Goal: Communication & Community: Share content

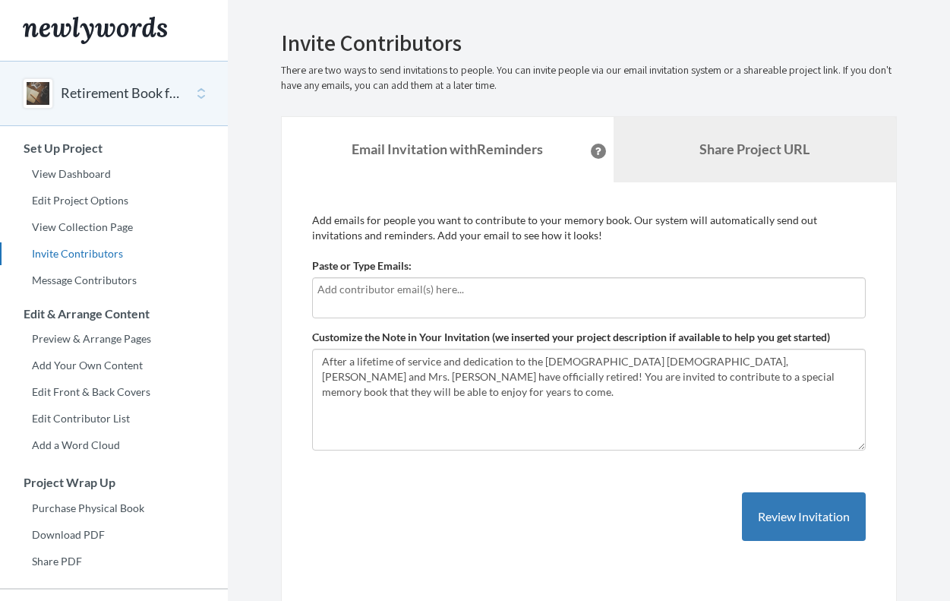
click at [705, 160] on link "Share Project URL" at bounding box center [754, 149] width 283 height 65
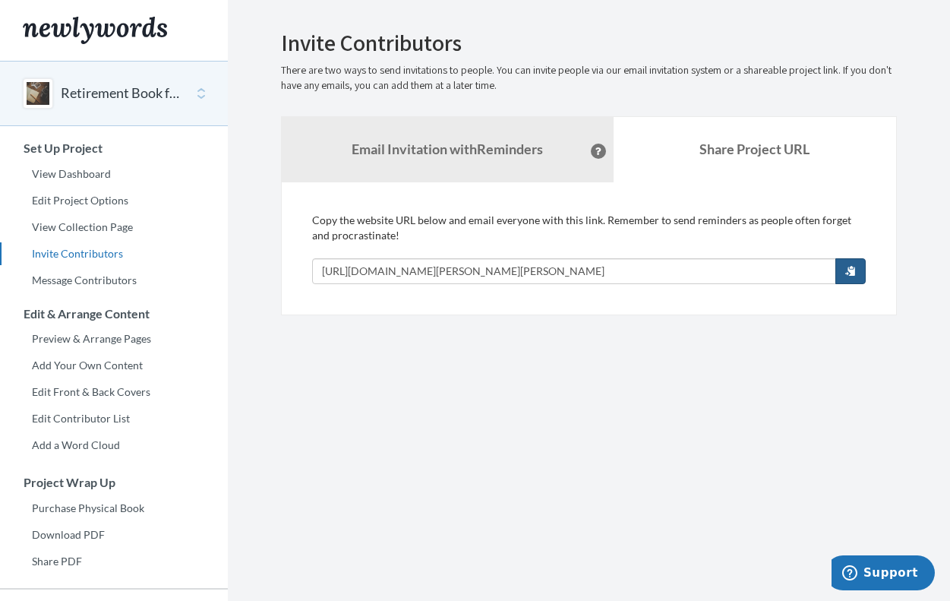
click at [847, 270] on span "button" at bounding box center [850, 270] width 11 height 11
click at [375, 146] on strong "Email Invitation with Reminders" at bounding box center [447, 148] width 191 height 17
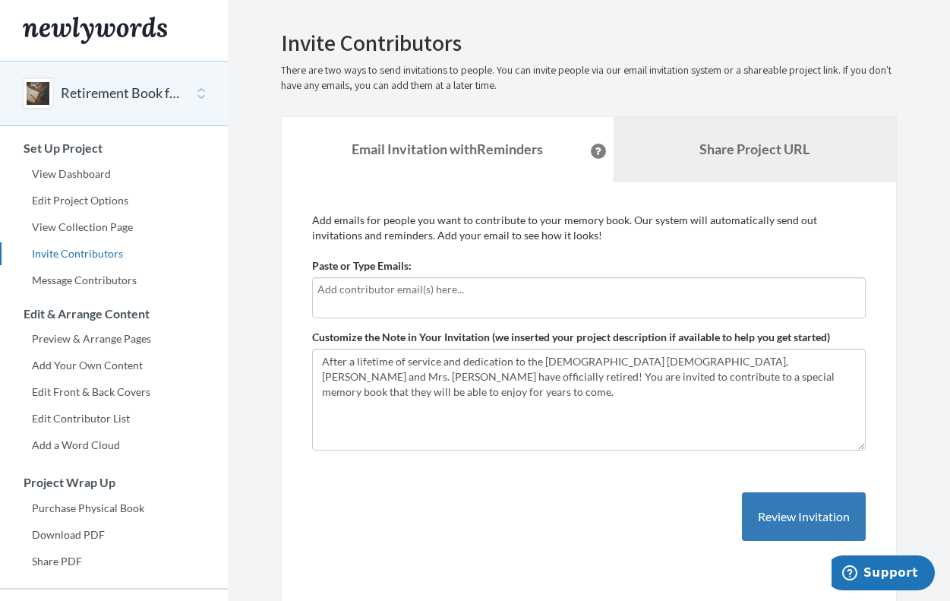
click at [727, 155] on b "Share Project URL" at bounding box center [754, 148] width 110 height 17
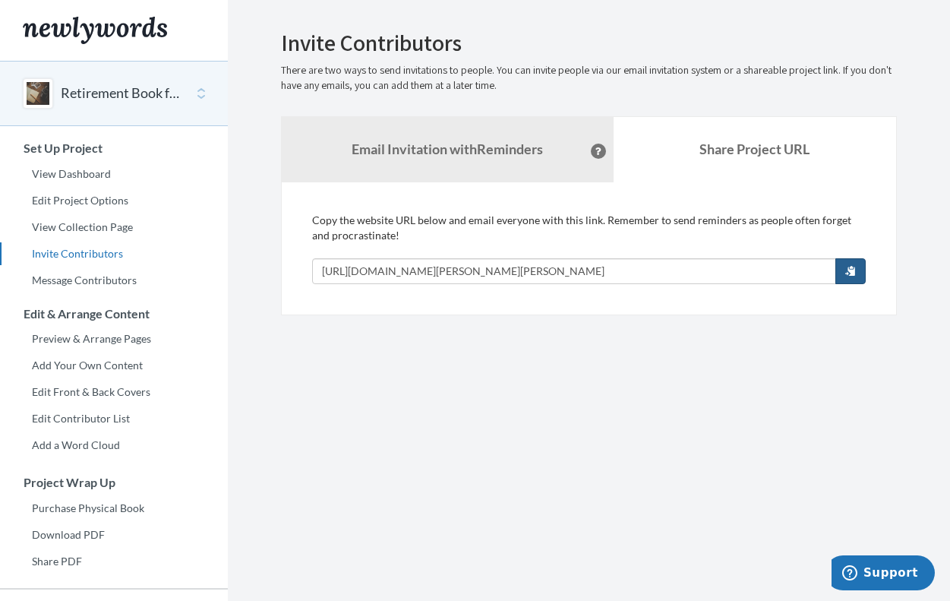
click at [849, 270] on span "button" at bounding box center [850, 270] width 11 height 11
click at [75, 175] on link "View Dashboard" at bounding box center [114, 173] width 228 height 23
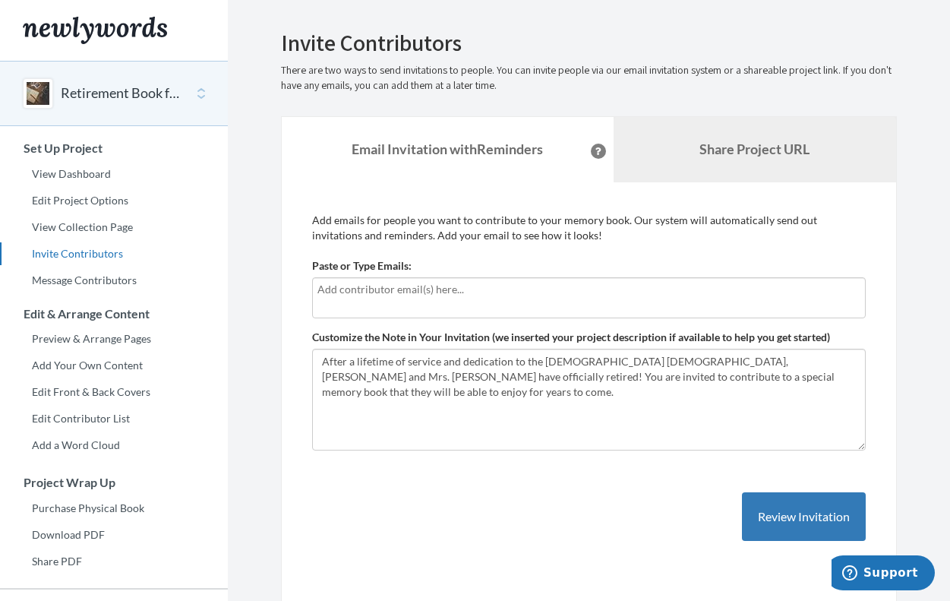
click at [704, 153] on b "Share Project URL" at bounding box center [754, 148] width 110 height 17
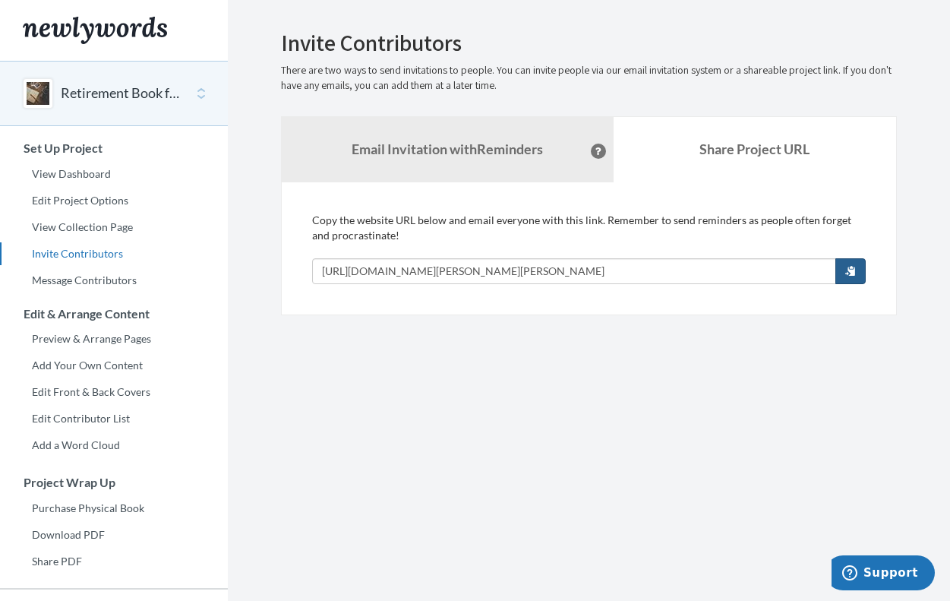
click at [846, 272] on span "button" at bounding box center [850, 270] width 11 height 11
click at [413, 146] on strong "Email Invitation with Reminders" at bounding box center [447, 148] width 191 height 17
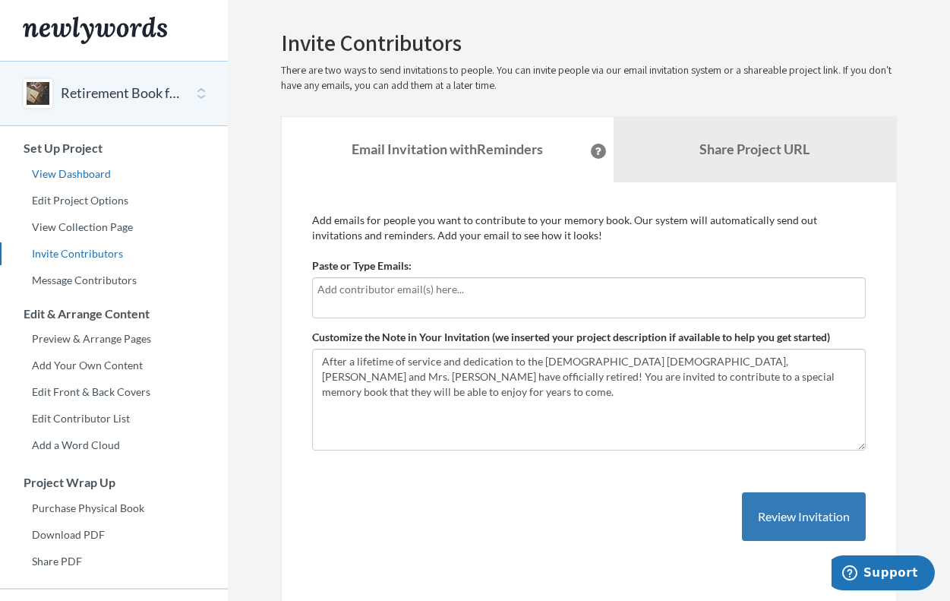
click at [66, 176] on link "View Dashboard" at bounding box center [114, 173] width 228 height 23
click at [340, 298] on div at bounding box center [588, 297] width 553 height 41
click at [76, 416] on link "Edit Contributor List" at bounding box center [114, 418] width 228 height 23
click at [66, 175] on link "View Dashboard" at bounding box center [114, 173] width 228 height 23
click at [739, 148] on b "Share Project URL" at bounding box center [754, 148] width 110 height 17
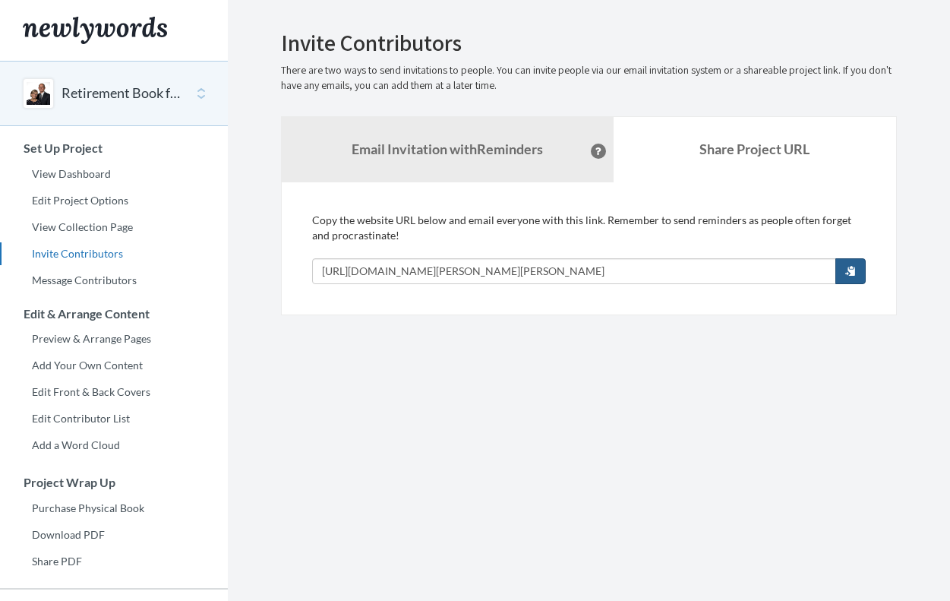
click at [849, 273] on span "button" at bounding box center [850, 270] width 11 height 11
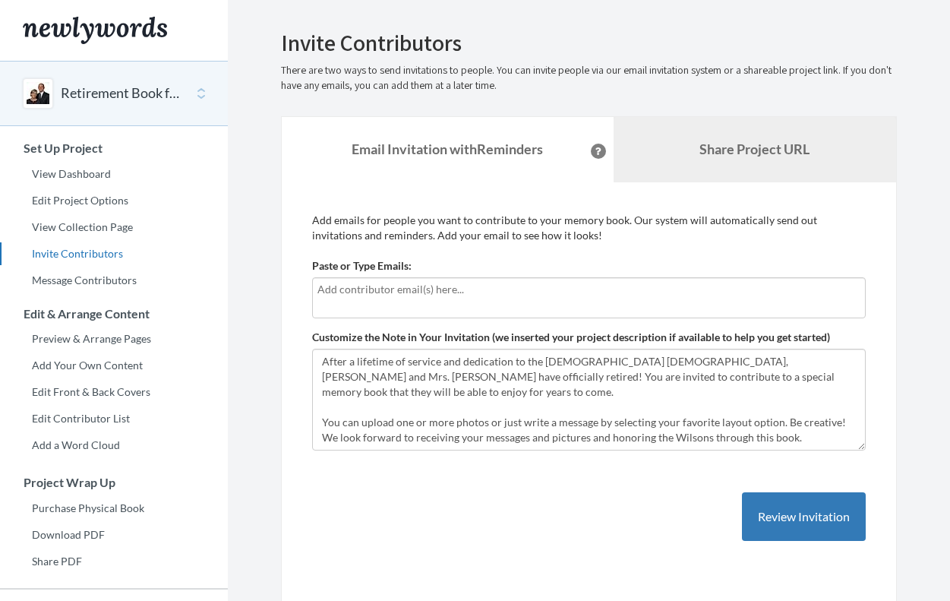
click at [725, 160] on link "Share Project URL" at bounding box center [754, 149] width 283 height 65
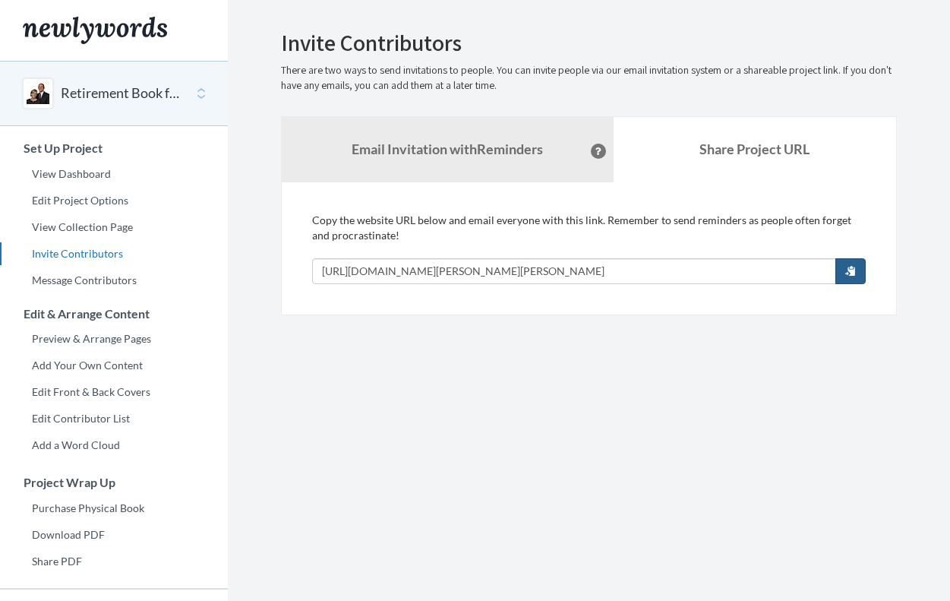
click at [850, 271] on span "button" at bounding box center [850, 270] width 11 height 11
click at [48, 172] on link "View Dashboard" at bounding box center [114, 173] width 228 height 23
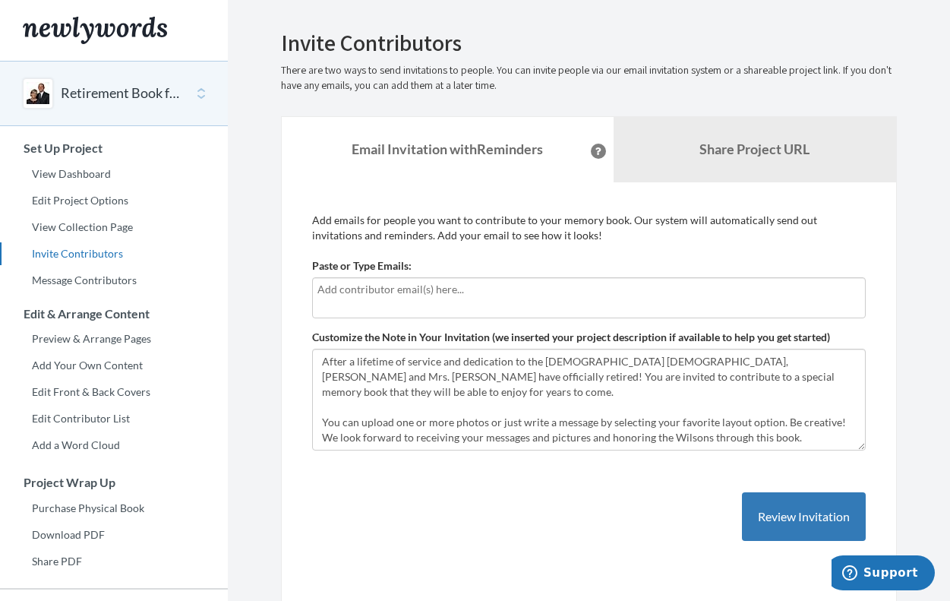
click at [349, 287] on input "text" at bounding box center [588, 289] width 543 height 17
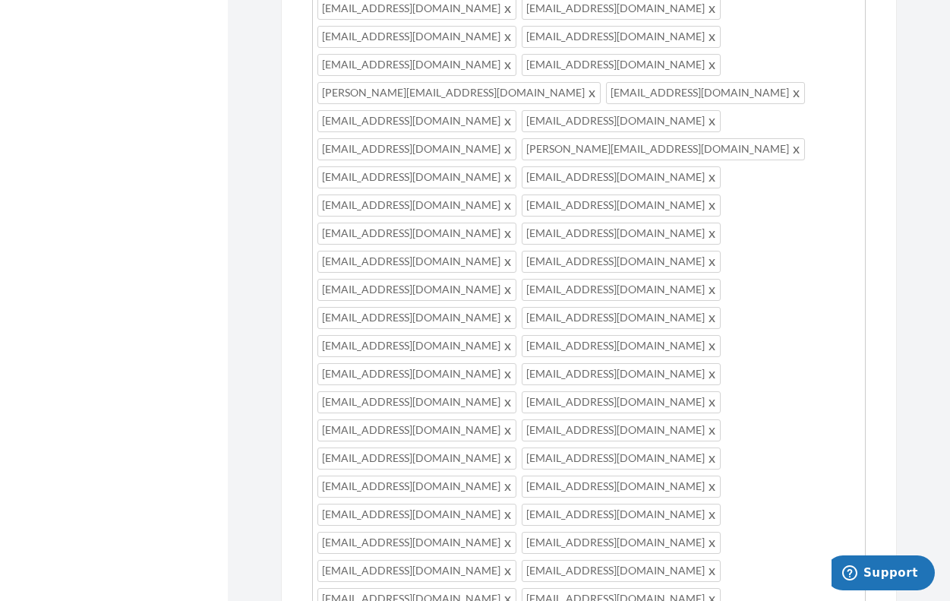
scroll to position [5058, 0]
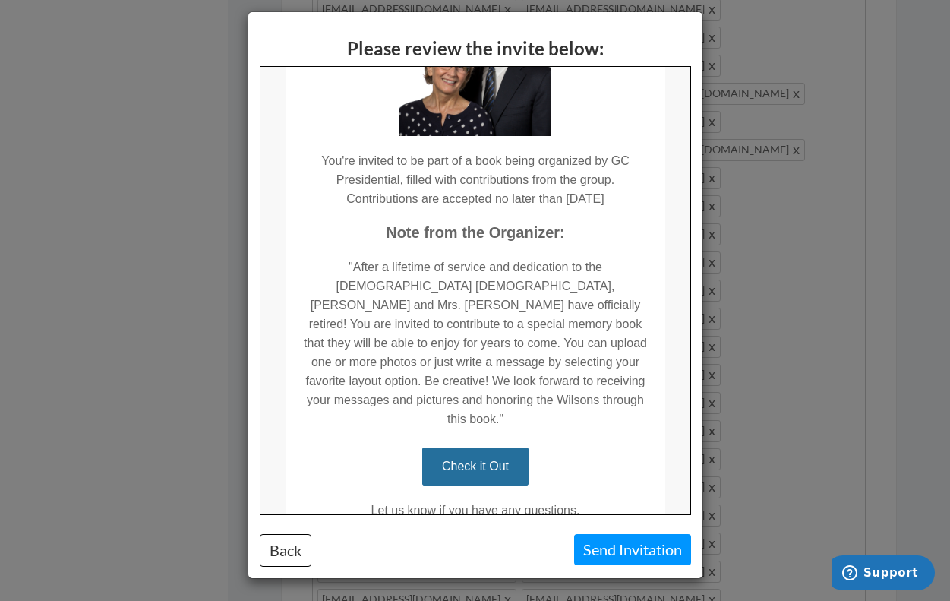
scroll to position [171, 0]
click at [285, 541] on button "Back" at bounding box center [286, 550] width 52 height 33
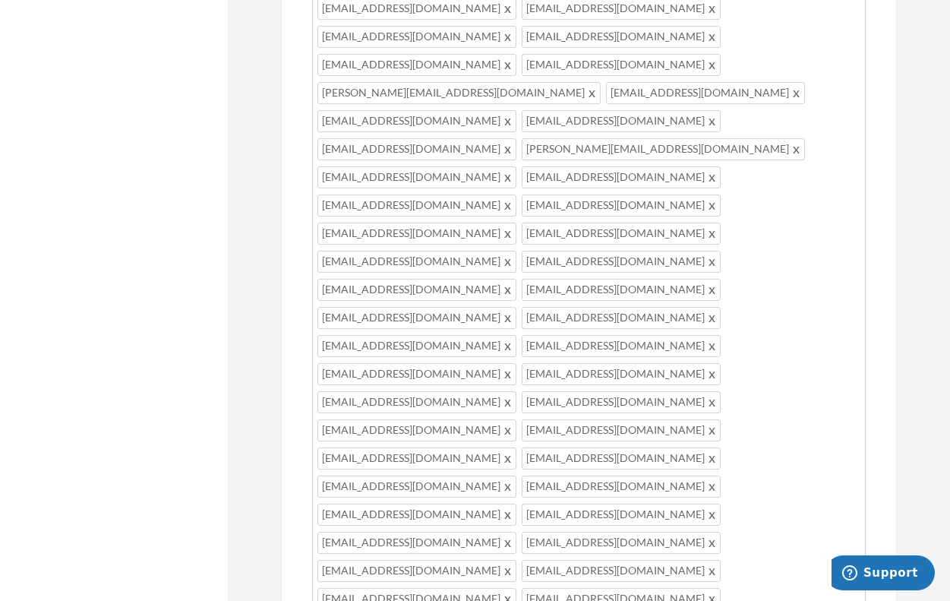
scroll to position [5058, 0]
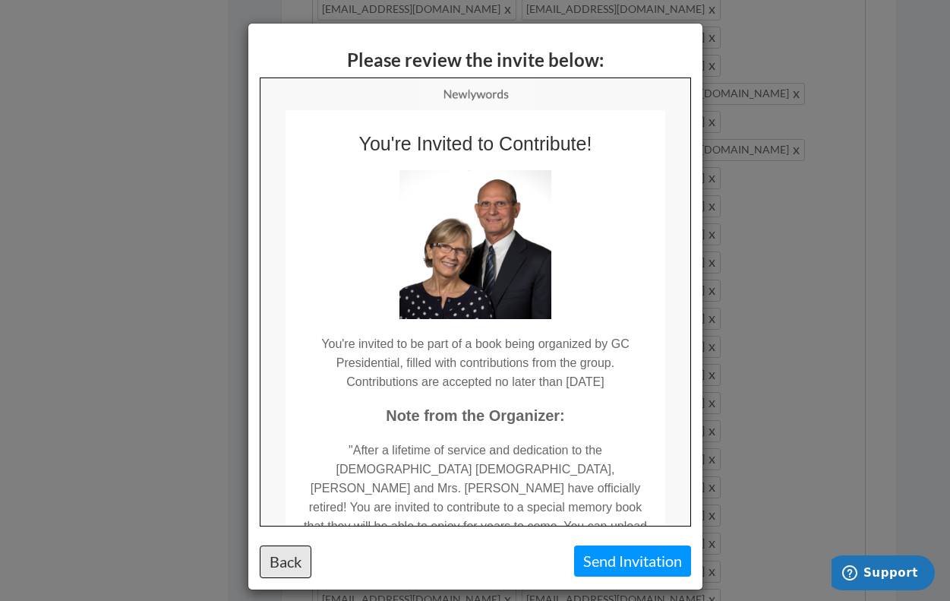
scroll to position [0, 0]
click at [291, 572] on button "Back" at bounding box center [286, 561] width 52 height 33
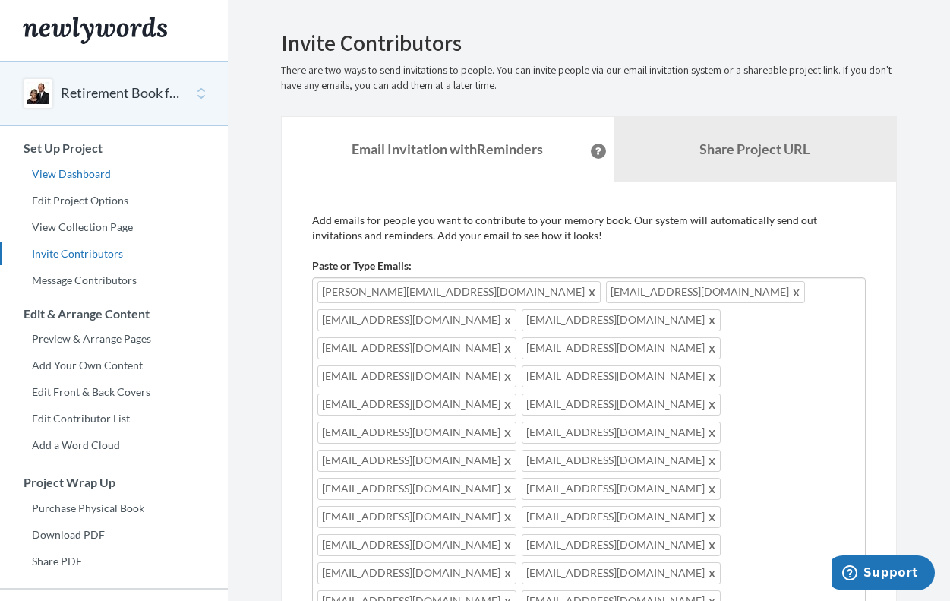
click at [65, 168] on link "View Dashboard" at bounding box center [114, 173] width 228 height 23
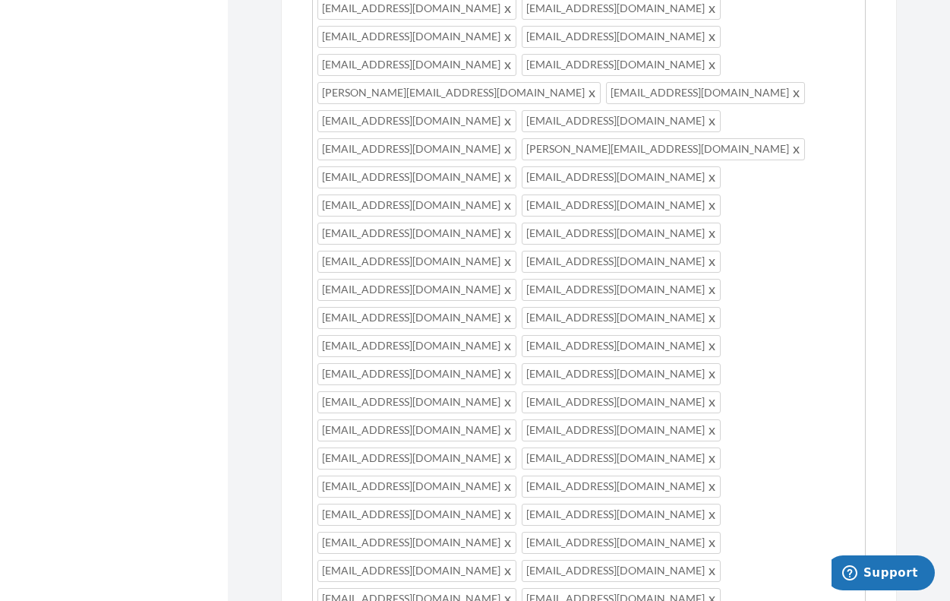
scroll to position [5058, 0]
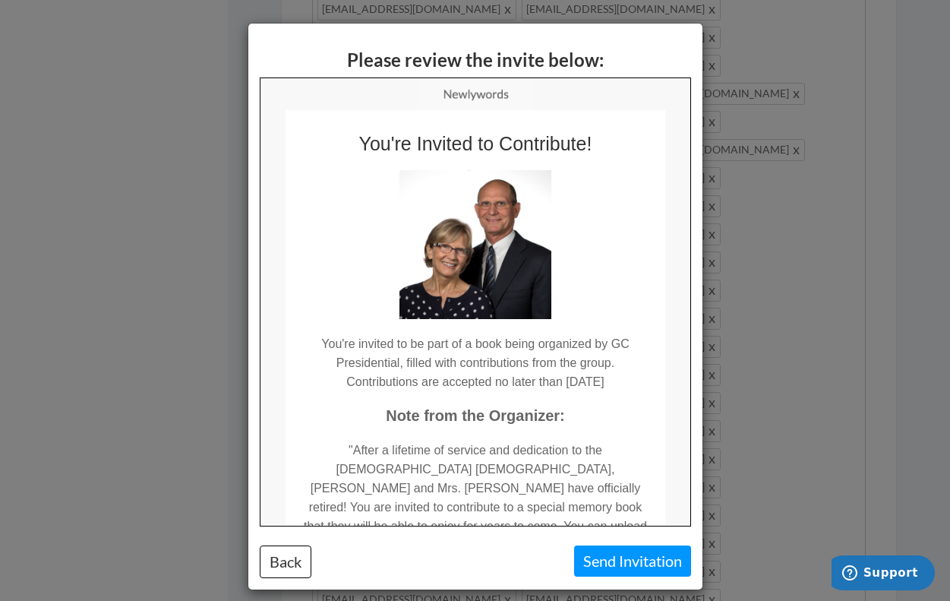
scroll to position [0, 0]
click at [644, 565] on button "Send Invitation" at bounding box center [632, 560] width 117 height 31
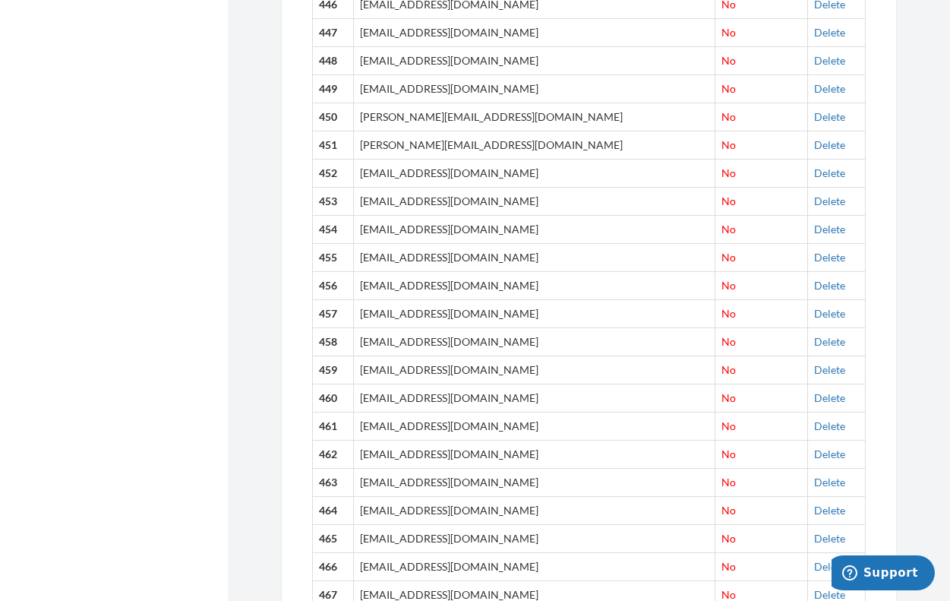
scroll to position [13551, 0]
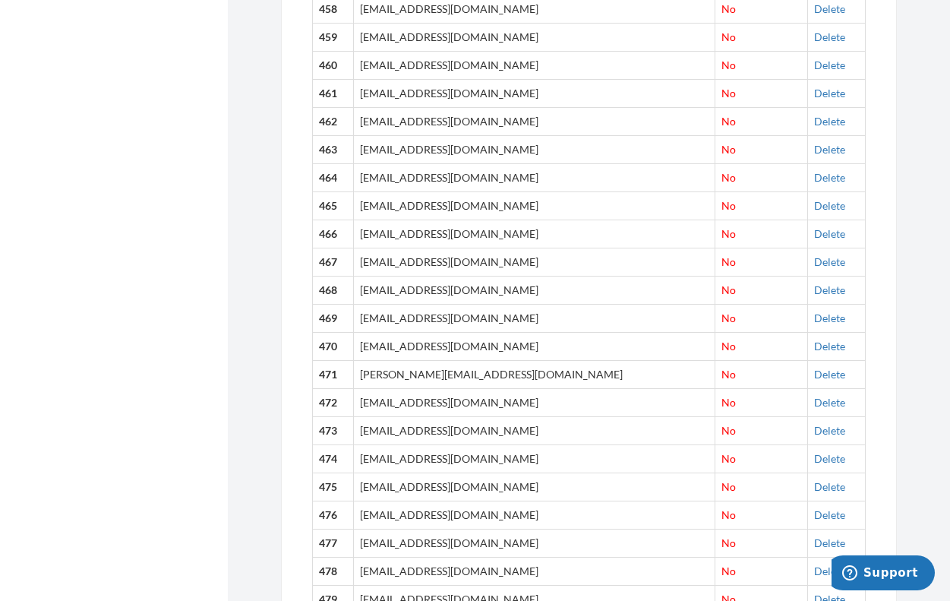
click at [884, 572] on span "Support" at bounding box center [890, 573] width 55 height 14
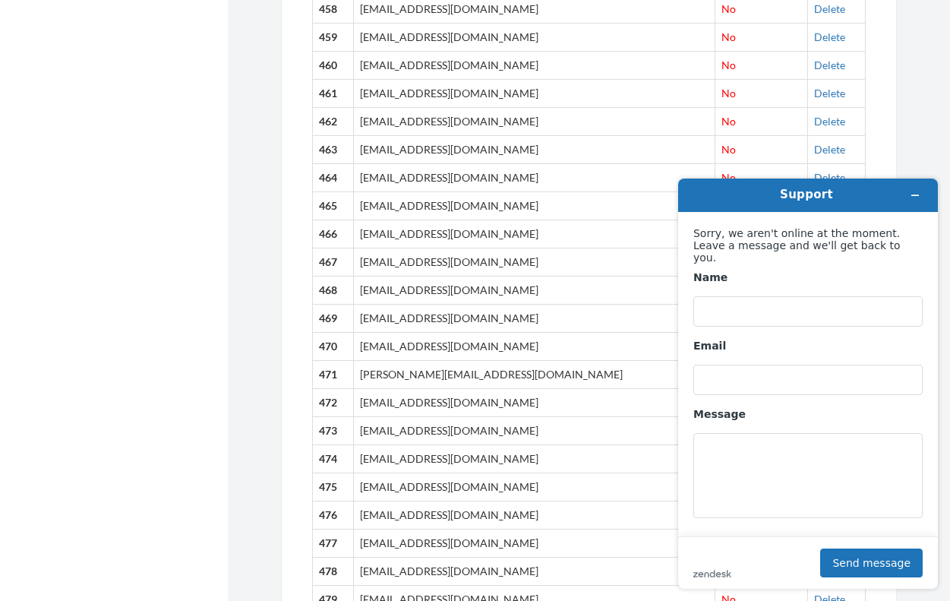
click at [922, 191] on button "Minimize widget" at bounding box center [915, 194] width 24 height 21
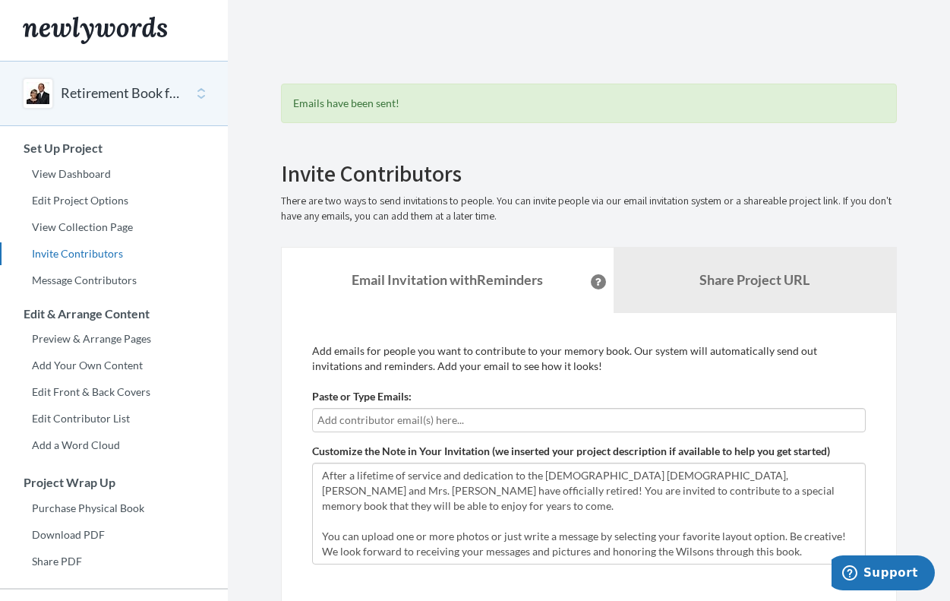
click at [376, 418] on input "text" at bounding box center [588, 419] width 543 height 17
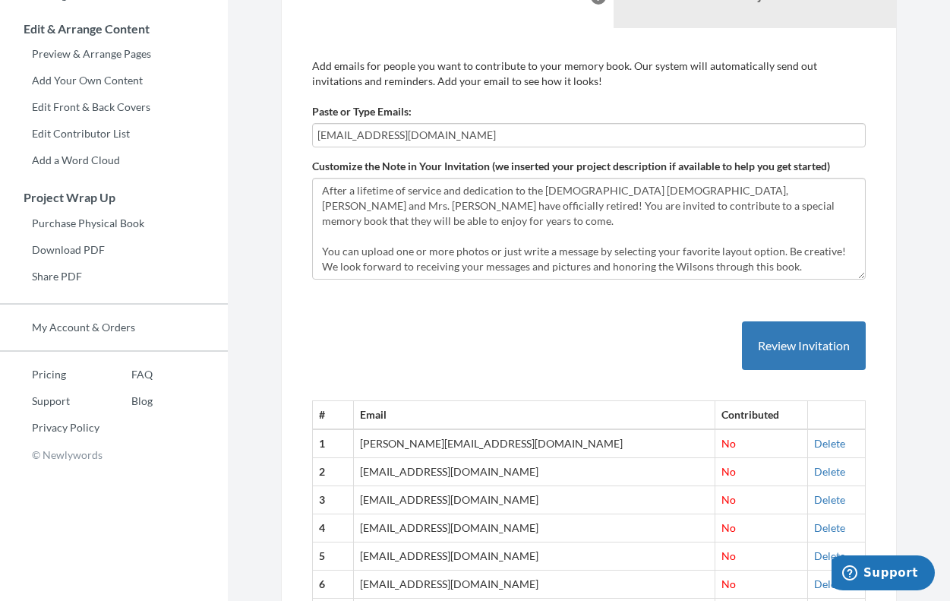
scroll to position [306, 0]
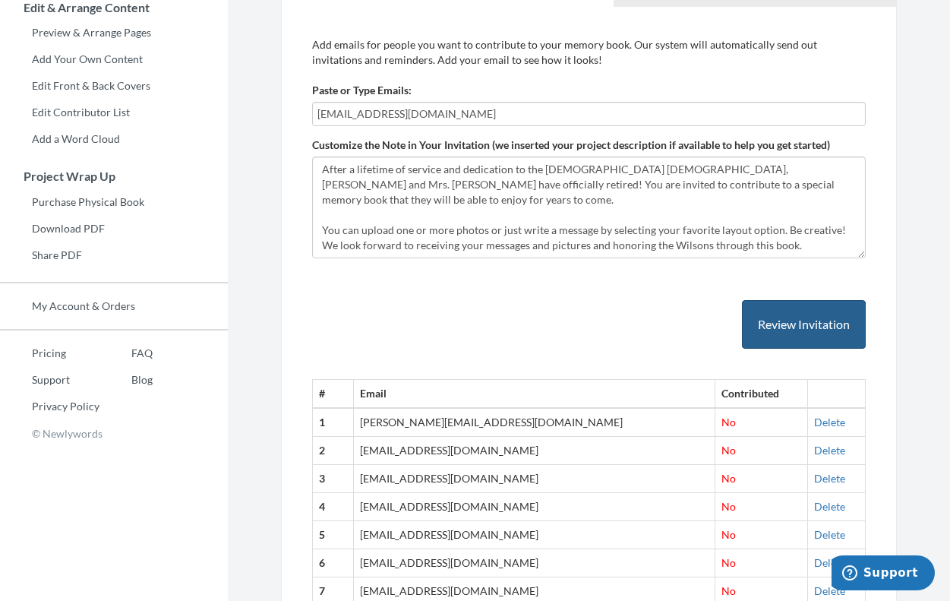
type input "[EMAIL_ADDRESS][DOMAIN_NAME]"
click at [797, 326] on button "Review Invitation" at bounding box center [804, 324] width 124 height 49
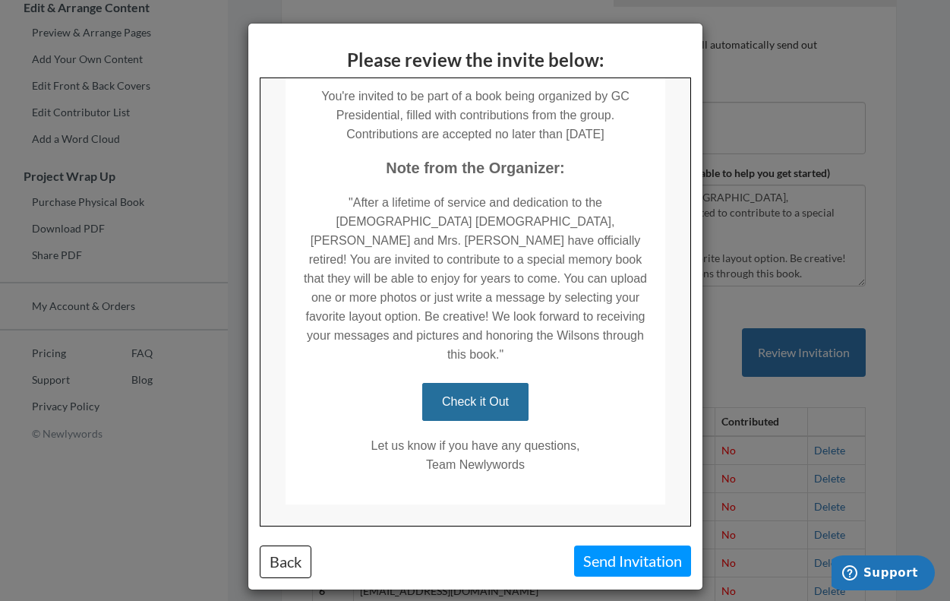
scroll to position [246, 0]
click at [603, 556] on button "Send Invitation" at bounding box center [632, 560] width 117 height 31
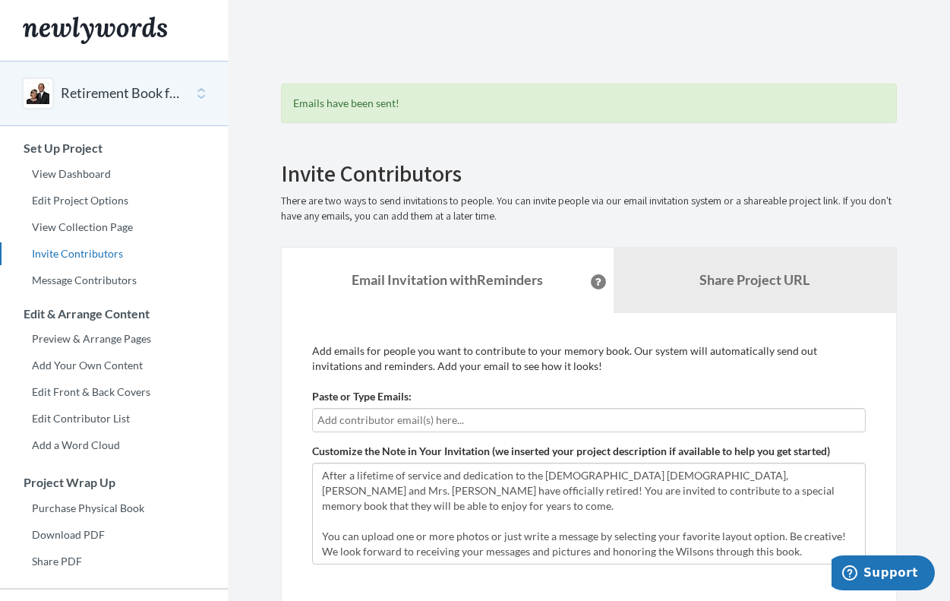
scroll to position [0, 0]
click at [49, 175] on link "View Dashboard" at bounding box center [114, 173] width 228 height 23
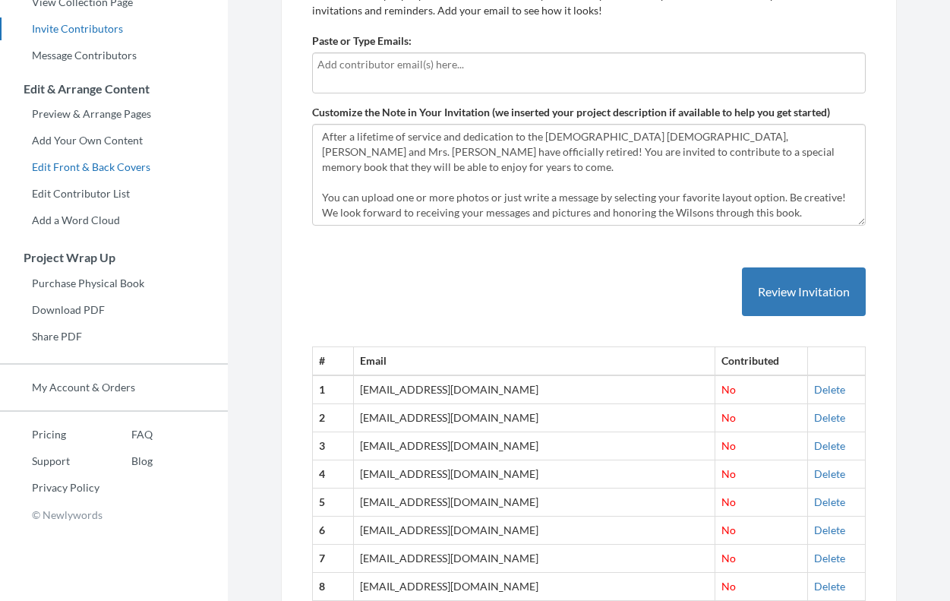
scroll to position [185, 0]
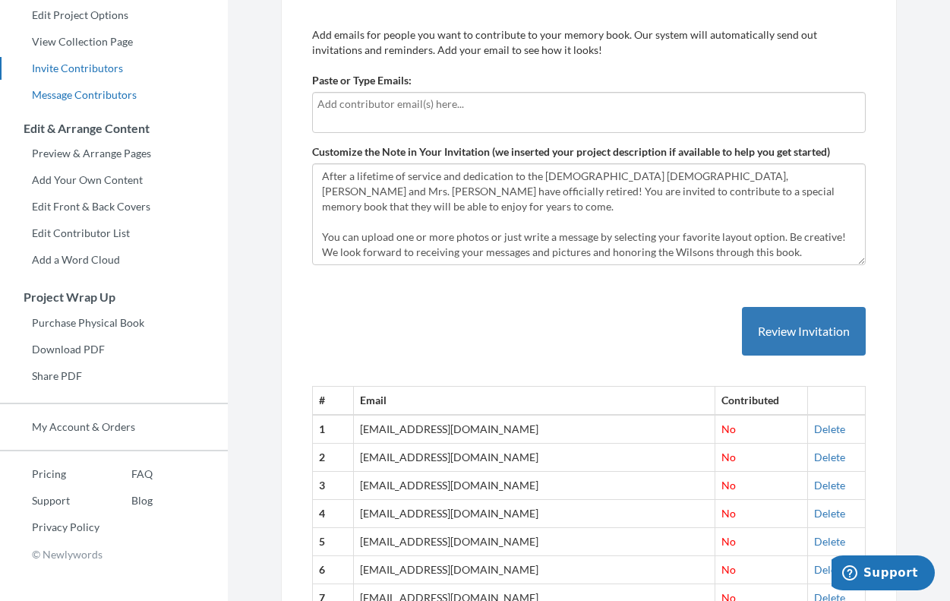
click at [70, 99] on link "Message Contributors" at bounding box center [114, 95] width 228 height 23
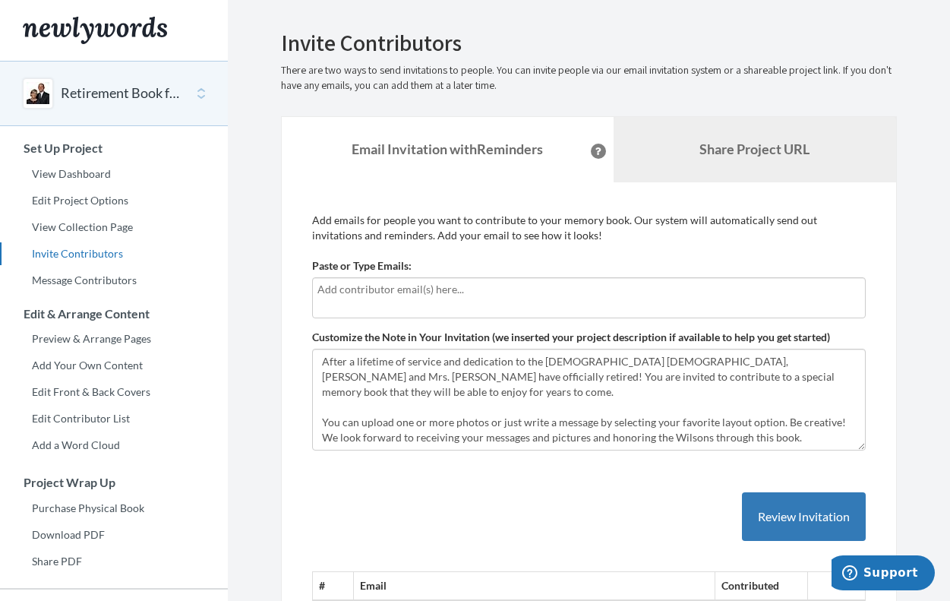
click at [673, 156] on link "Share Project URL" at bounding box center [754, 149] width 283 height 65
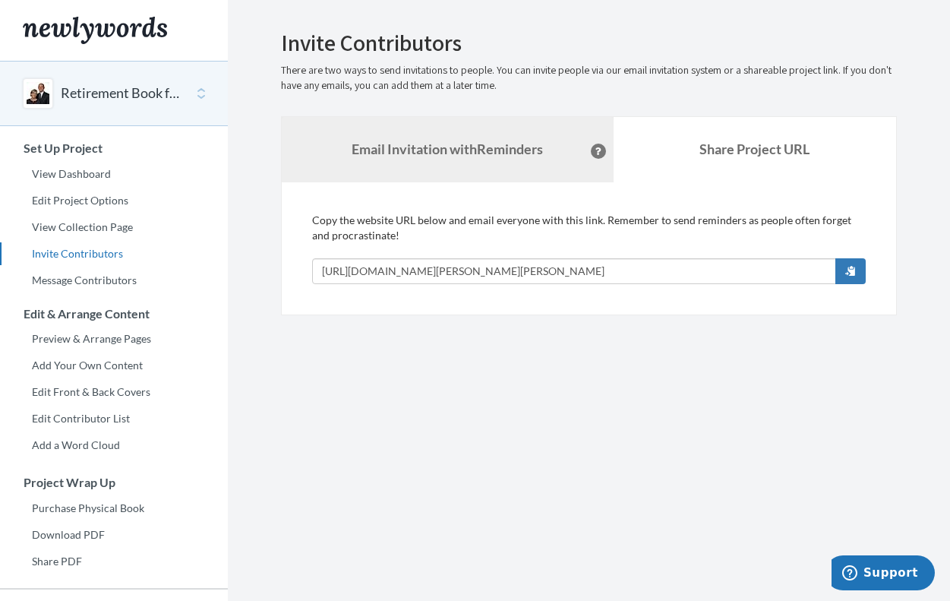
click at [458, 151] on strong "Email Invitation with Reminders" at bounding box center [447, 148] width 191 height 17
